Goal: Find contact information: Find contact information

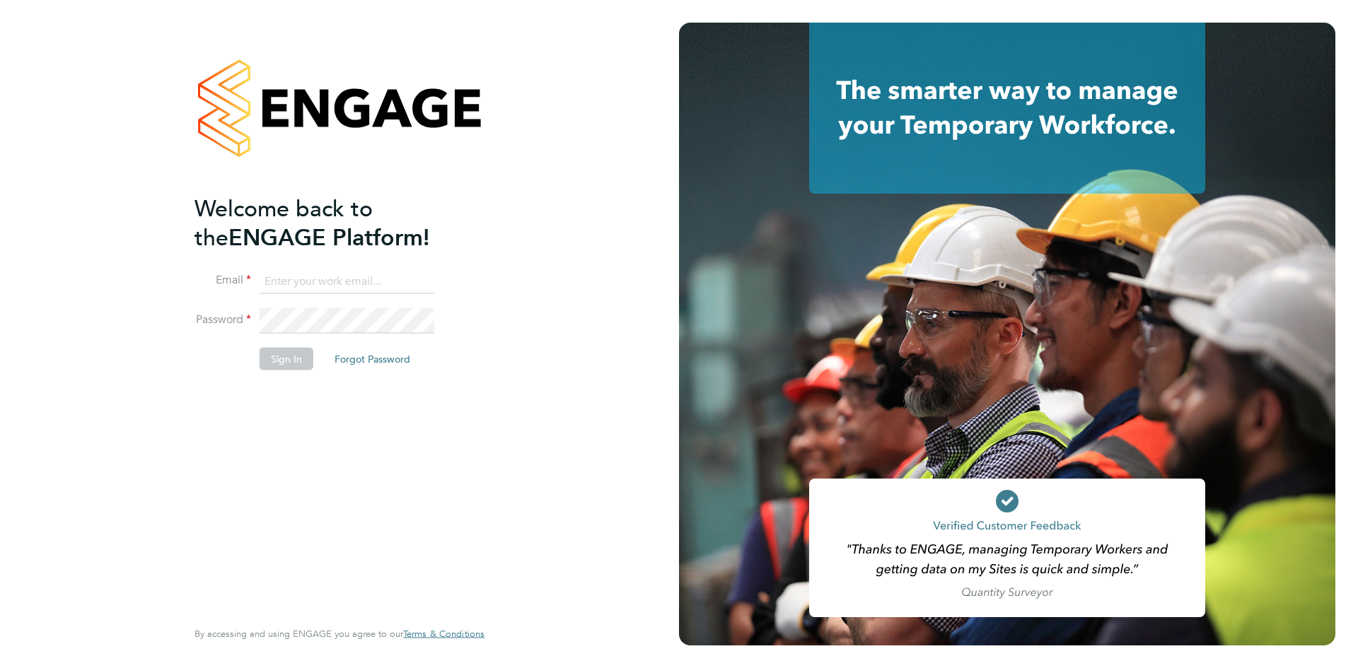
type input "[EMAIL_ADDRESS][DOMAIN_NAME]"
click at [277, 364] on button "Sign In" at bounding box center [287, 358] width 54 height 23
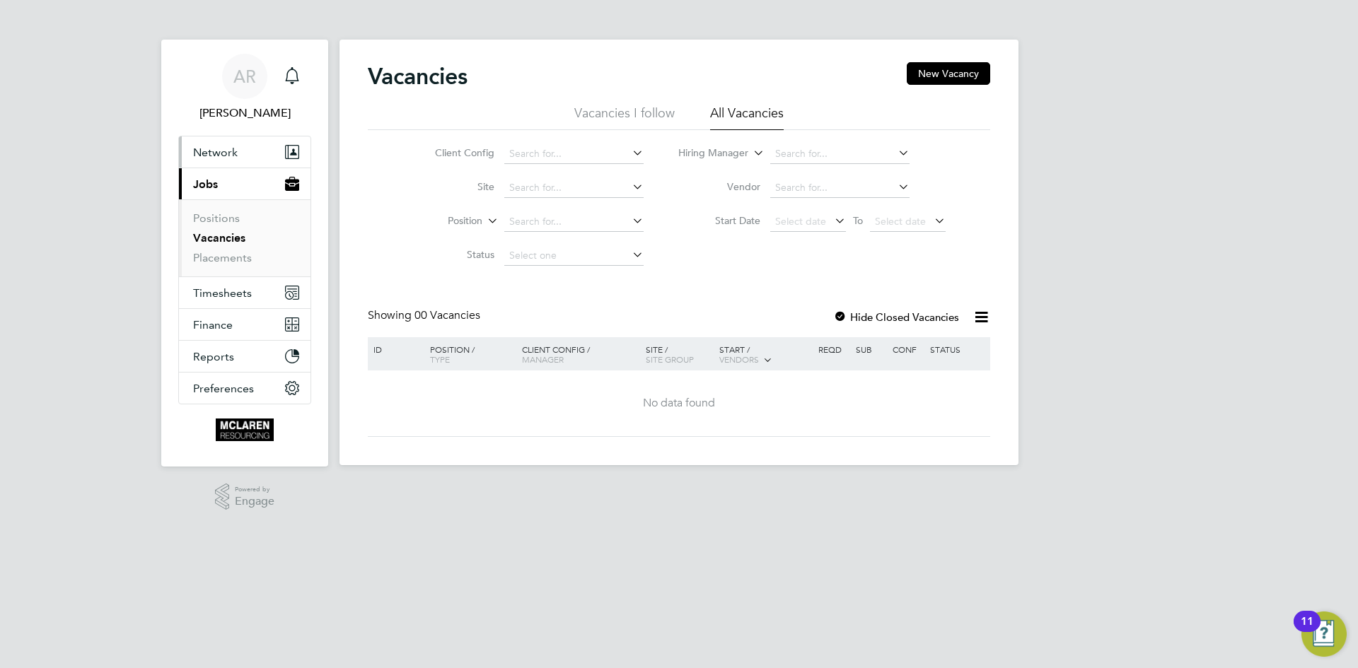
click at [204, 148] on span "Network" at bounding box center [215, 152] width 45 height 13
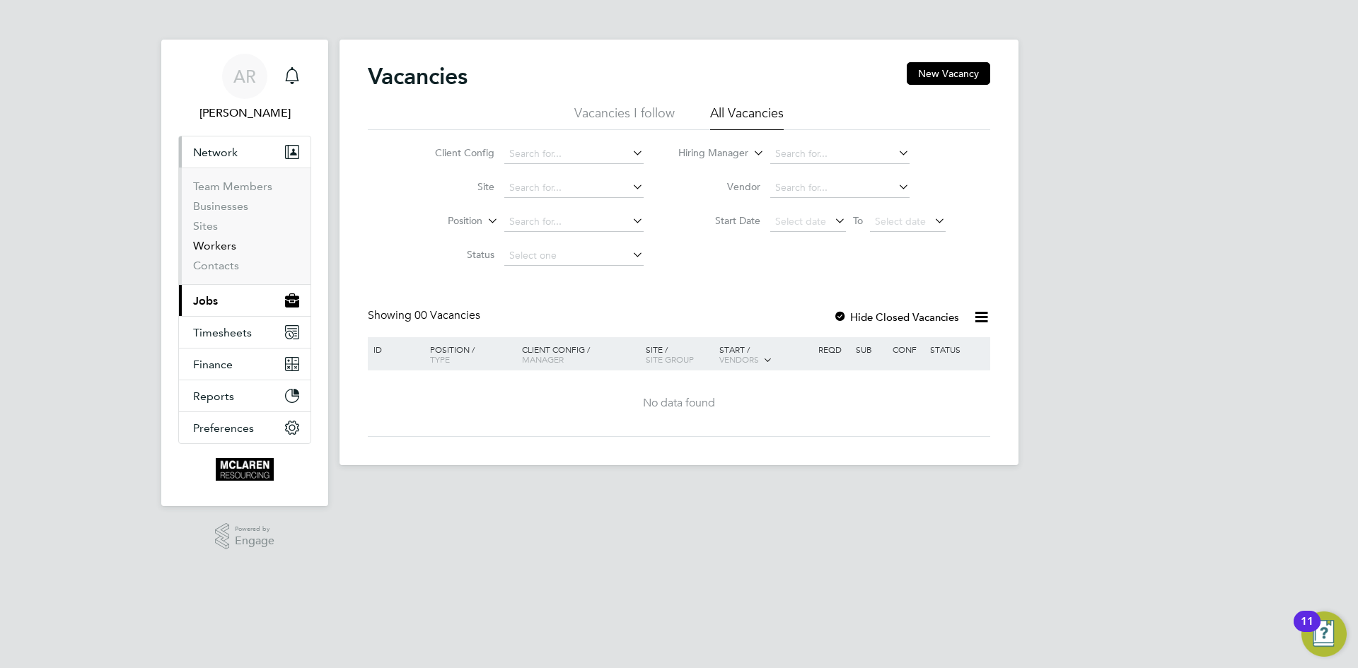
click at [214, 242] on link "Workers" at bounding box center [214, 245] width 43 height 13
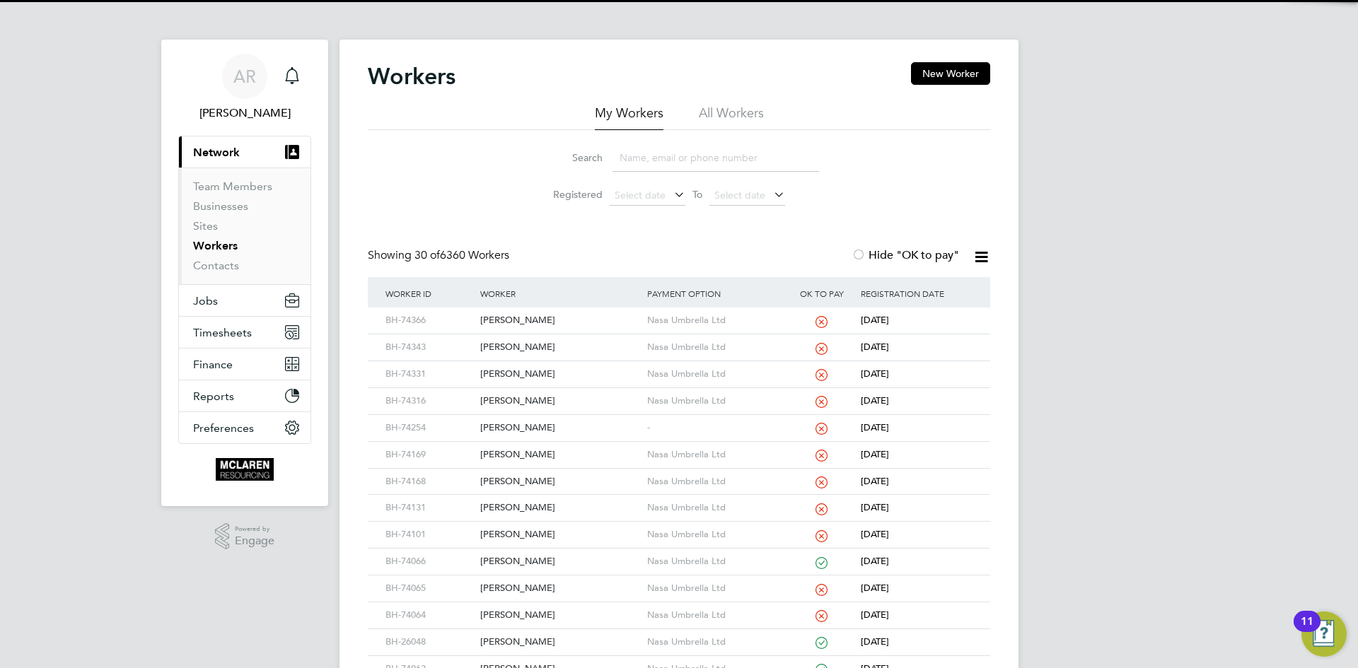
click at [651, 158] on input at bounding box center [715, 158] width 207 height 28
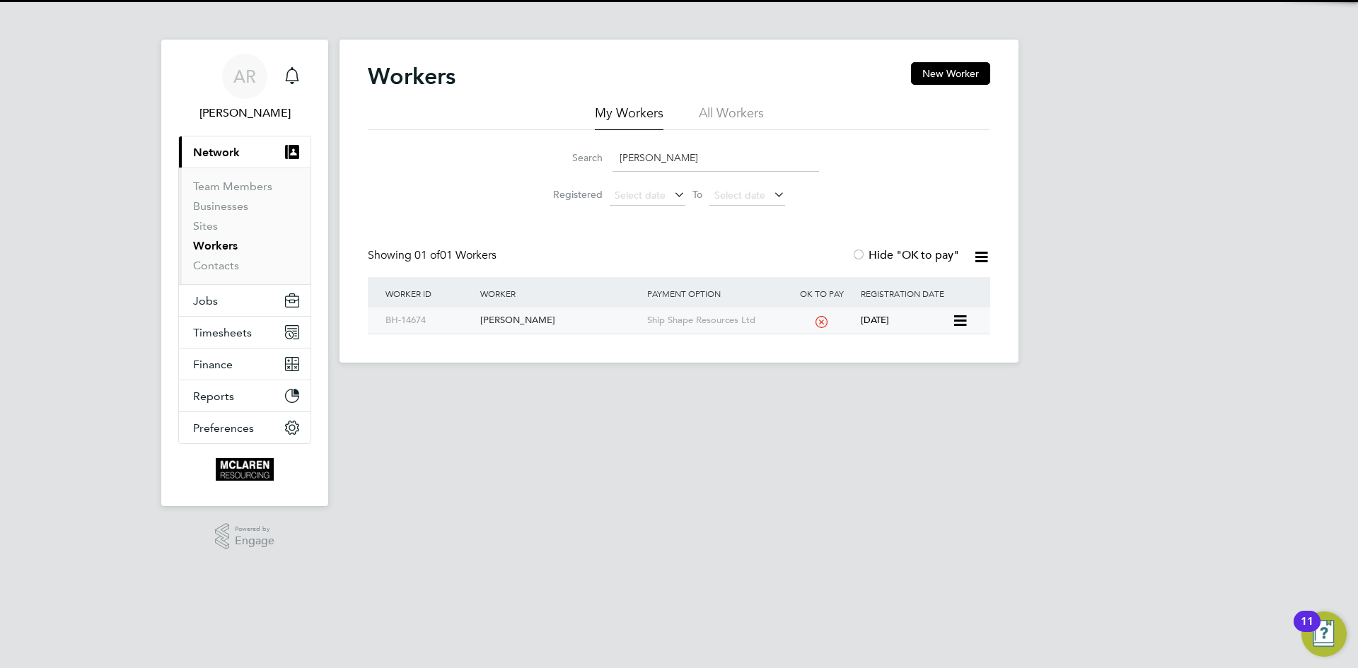
type input "leon ha"
click at [523, 317] on div "[PERSON_NAME]" at bounding box center [560, 321] width 166 height 26
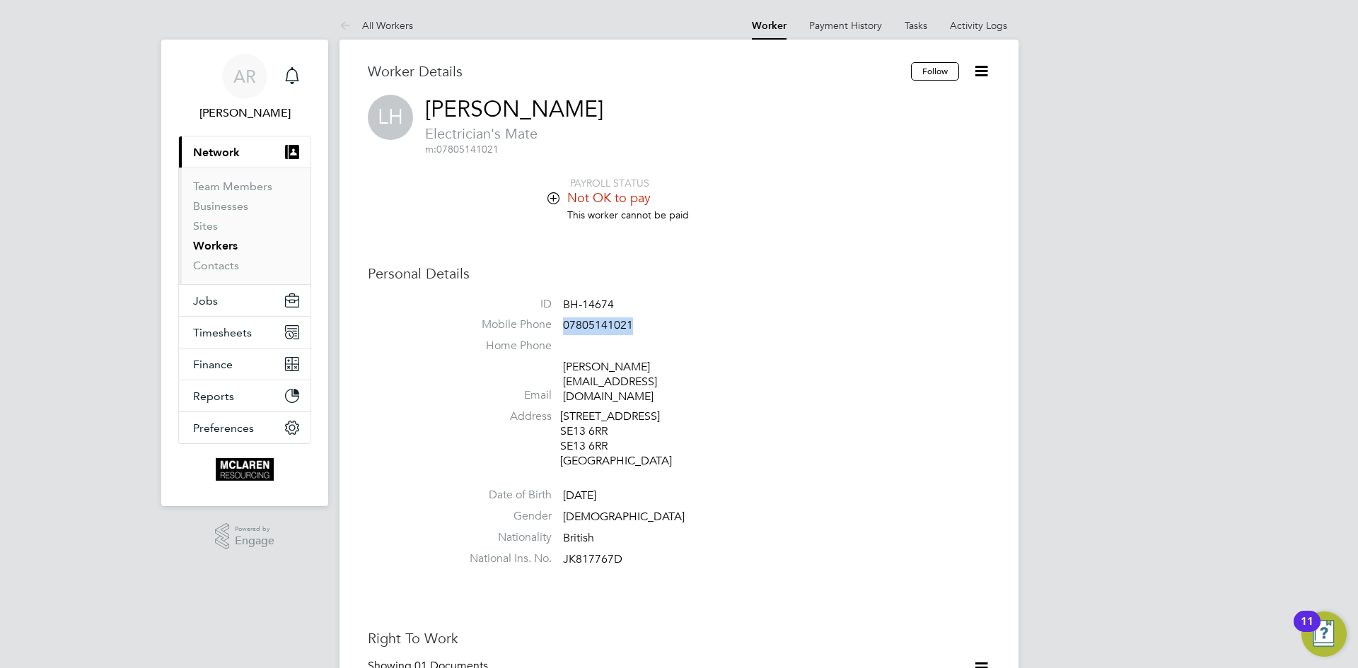
drag, startPoint x: 645, startPoint y: 325, endPoint x: 564, endPoint y: 325, distance: 80.6
click at [564, 325] on li "Mobile Phone [PHONE_NUMBER]" at bounding box center [721, 328] width 537 height 21
copy span "07805141021"
